Goal: Task Accomplishment & Management: Complete application form

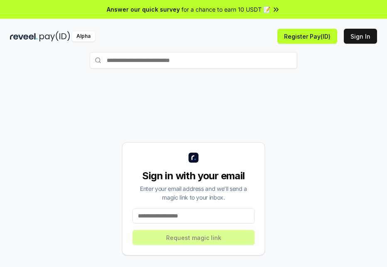
click at [183, 214] on input at bounding box center [193, 215] width 122 height 15
click at [181, 217] on input at bounding box center [193, 215] width 122 height 15
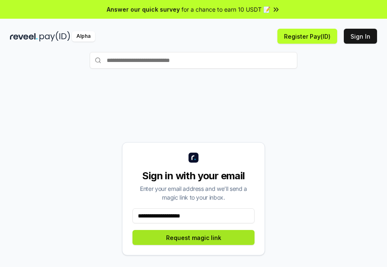
type input "**********"
click at [206, 239] on button "Request magic link" at bounding box center [193, 237] width 122 height 15
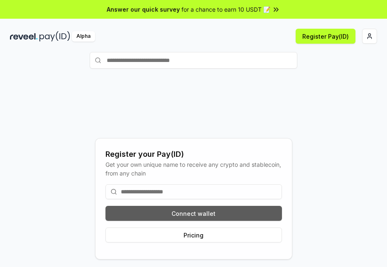
click at [168, 213] on button "Connect wallet" at bounding box center [193, 213] width 176 height 15
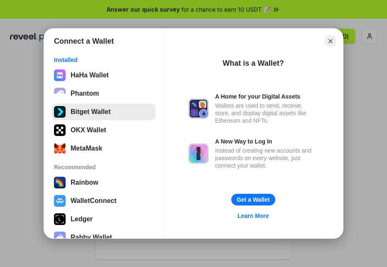
click at [100, 108] on button "Bitget Wallet" at bounding box center [103, 111] width 104 height 17
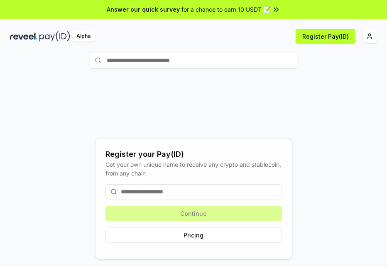
scroll to position [42, 0]
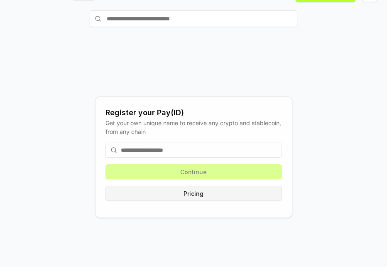
click at [201, 192] on button "Pricing" at bounding box center [193, 193] width 176 height 15
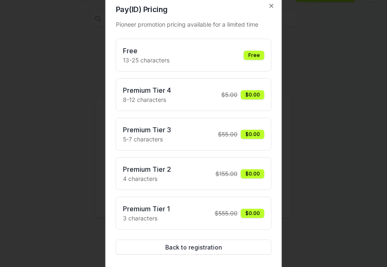
click at [207, 59] on div "Free 13-25 characters Free" at bounding box center [194, 55] width 142 height 19
click at [252, 55] on div "Free" at bounding box center [254, 55] width 21 height 9
click at [225, 252] on button "Back to registration" at bounding box center [194, 246] width 156 height 15
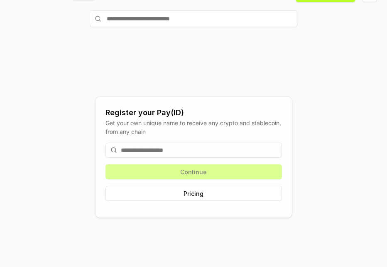
click at [149, 149] on input at bounding box center [193, 149] width 176 height 15
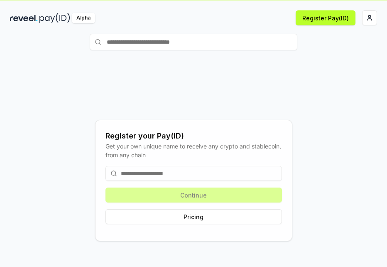
scroll to position [0, 0]
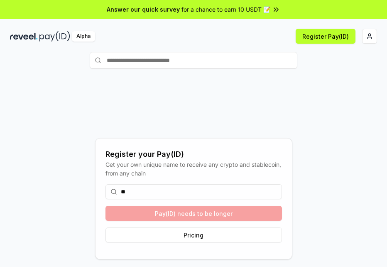
type input "*"
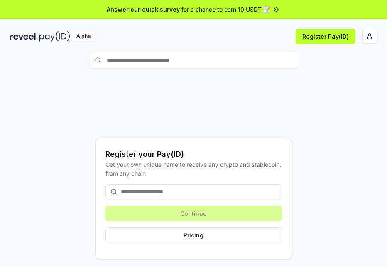
type input "*"
click at [161, 189] on input at bounding box center [193, 191] width 176 height 15
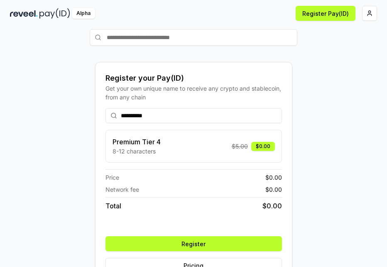
scroll to position [42, 0]
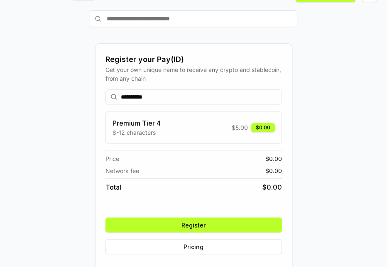
type input "**********"
click at [215, 227] on button "Register" at bounding box center [193, 224] width 176 height 15
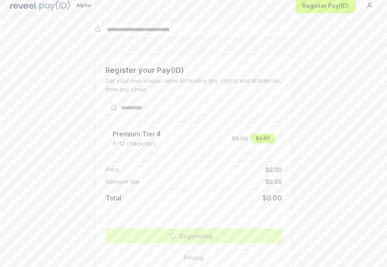
scroll to position [46, 0]
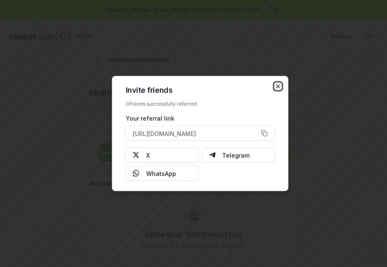
click at [277, 87] on icon "button" at bounding box center [278, 86] width 3 height 3
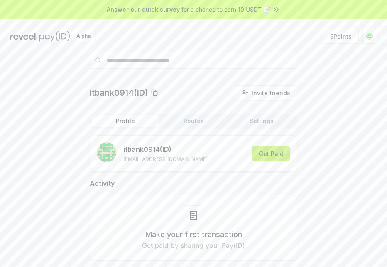
click at [273, 153] on button "Get Paid" at bounding box center [271, 153] width 38 height 15
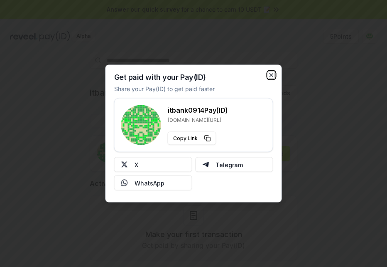
click at [272, 73] on icon "button" at bounding box center [271, 75] width 7 height 7
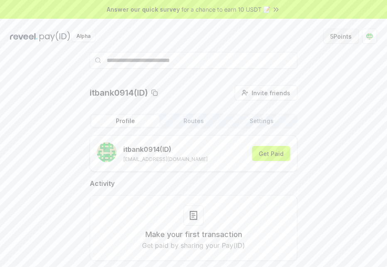
click at [338, 34] on button "5 Points" at bounding box center [341, 36] width 36 height 15
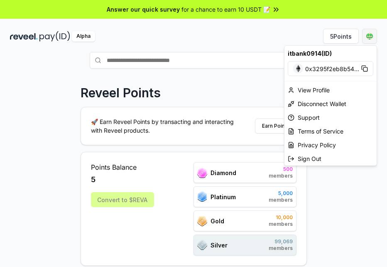
click at [367, 39] on html "Answer our quick survey for a chance to earn 10 USDT 📝 Alpha 5 Points Reveel Po…" at bounding box center [193, 133] width 387 height 267
click at [326, 90] on div "View Profile" at bounding box center [330, 90] width 92 height 14
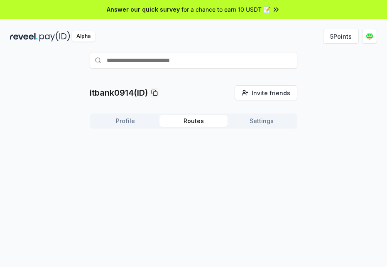
click at [196, 121] on button "Routes" at bounding box center [193, 121] width 68 height 12
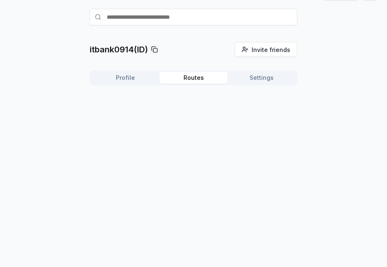
scroll to position [45, 0]
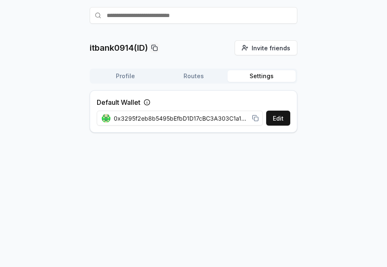
click at [267, 78] on button "Settings" at bounding box center [262, 76] width 68 height 12
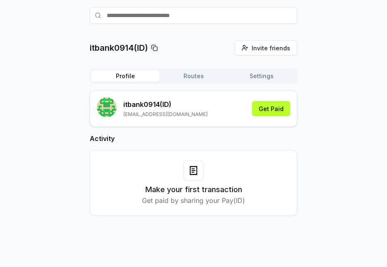
click at [131, 76] on button "Profile" at bounding box center [125, 76] width 68 height 12
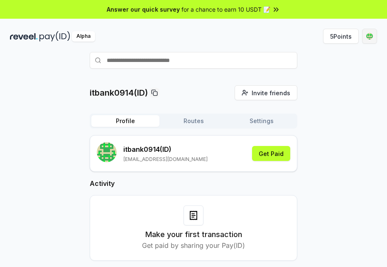
click at [367, 37] on html "Answer our quick survey for a chance to earn 10 USDT 📝 Alpha 5 Points itbank091…" at bounding box center [193, 133] width 387 height 267
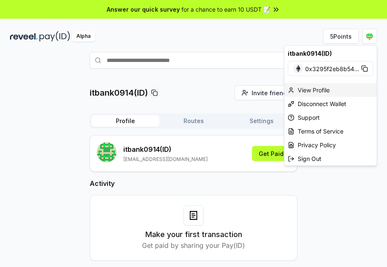
click at [319, 92] on div "View Profile" at bounding box center [330, 90] width 92 height 14
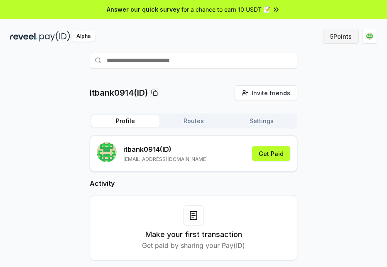
click at [347, 37] on button "5 Points" at bounding box center [341, 36] width 36 height 15
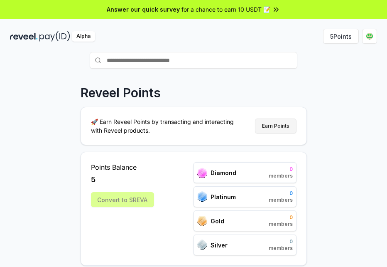
click at [282, 125] on button "Earn Points" at bounding box center [276, 125] width 42 height 15
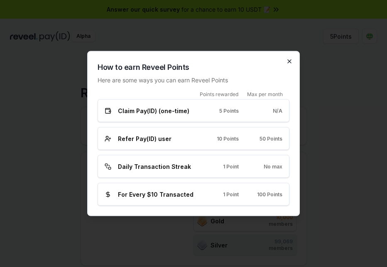
click at [290, 63] on icon "button" at bounding box center [289, 61] width 7 height 7
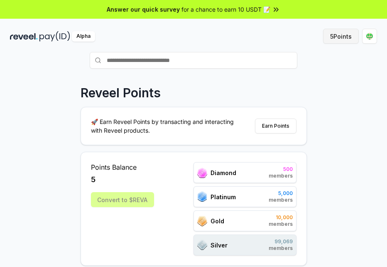
click at [343, 34] on button "5 Points" at bounding box center [341, 36] width 36 height 15
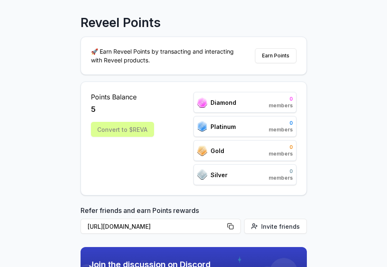
scroll to position [83, 0]
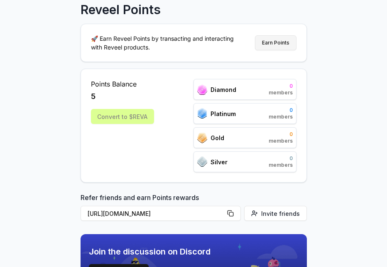
click at [282, 42] on button "Earn Points" at bounding box center [276, 42] width 42 height 15
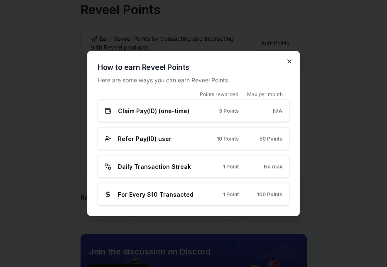
click at [289, 63] on icon "button" at bounding box center [289, 61] width 7 height 7
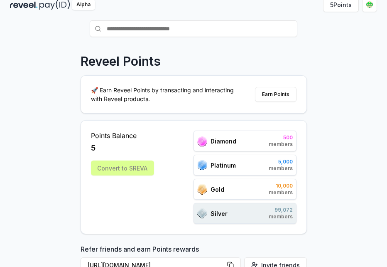
scroll to position [0, 0]
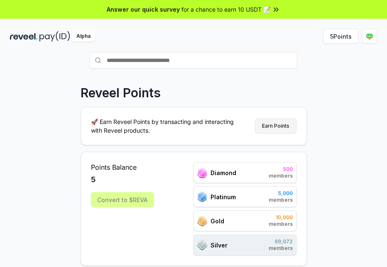
click at [284, 126] on button "Earn Points" at bounding box center [276, 125] width 42 height 15
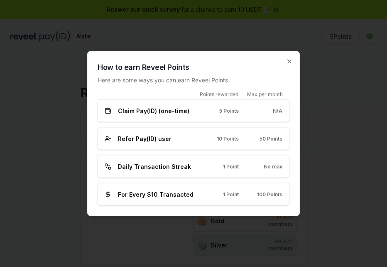
click at [288, 65] on h2 "How to earn Reveel Points" at bounding box center [194, 67] width 192 height 12
click at [291, 62] on icon "button" at bounding box center [289, 61] width 7 height 7
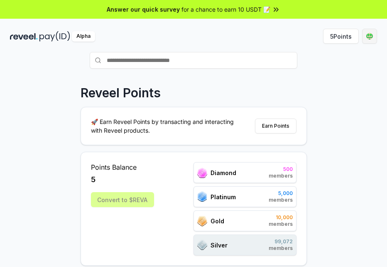
click at [370, 37] on html "Answer our quick survey for a chance to earn 10 USDT 📝 Alpha 5 Points Reveel Po…" at bounding box center [193, 133] width 387 height 267
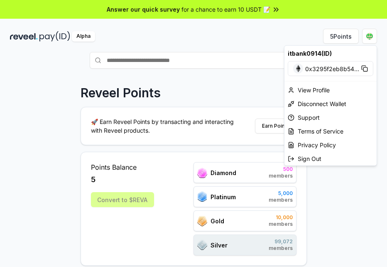
drag, startPoint x: 212, startPoint y: 36, endPoint x: 200, endPoint y: 33, distance: 12.7
click at [211, 35] on html "Answer our quick survey for a chance to earn 10 USDT 📝 Alpha 5 Points Reveel Po…" at bounding box center [193, 133] width 387 height 267
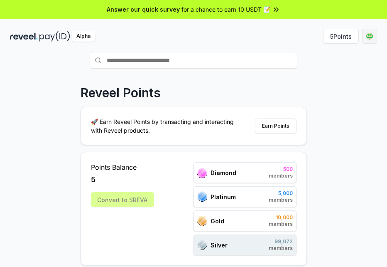
click at [372, 40] on html "Answer our quick survey for a chance to earn 10 USDT 📝 Alpha 5 Points Reveel Po…" at bounding box center [193, 133] width 387 height 267
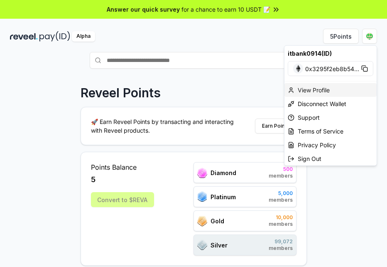
click at [314, 91] on div "View Profile" at bounding box center [330, 90] width 92 height 14
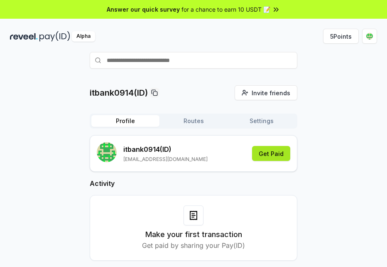
click at [262, 153] on button "Get Paid" at bounding box center [271, 153] width 38 height 15
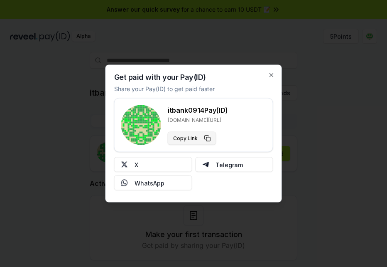
click at [208, 140] on button "Copy Link" at bounding box center [192, 138] width 49 height 13
click at [269, 74] on icon "button" at bounding box center [271, 75] width 7 height 7
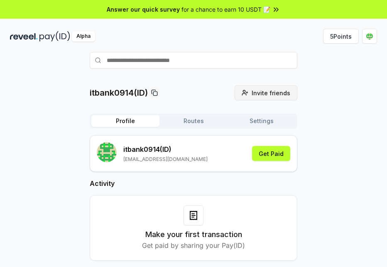
click at [264, 95] on span "Invite friends" at bounding box center [271, 92] width 39 height 9
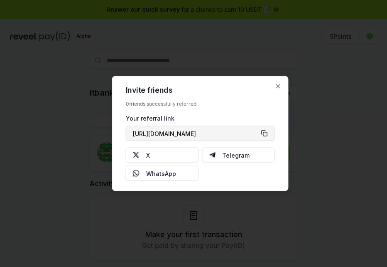
click at [266, 132] on button "[URL][DOMAIN_NAME]" at bounding box center [200, 133] width 149 height 15
click at [278, 86] on icon "button" at bounding box center [278, 86] width 3 height 3
